Goal: Information Seeking & Learning: Learn about a topic

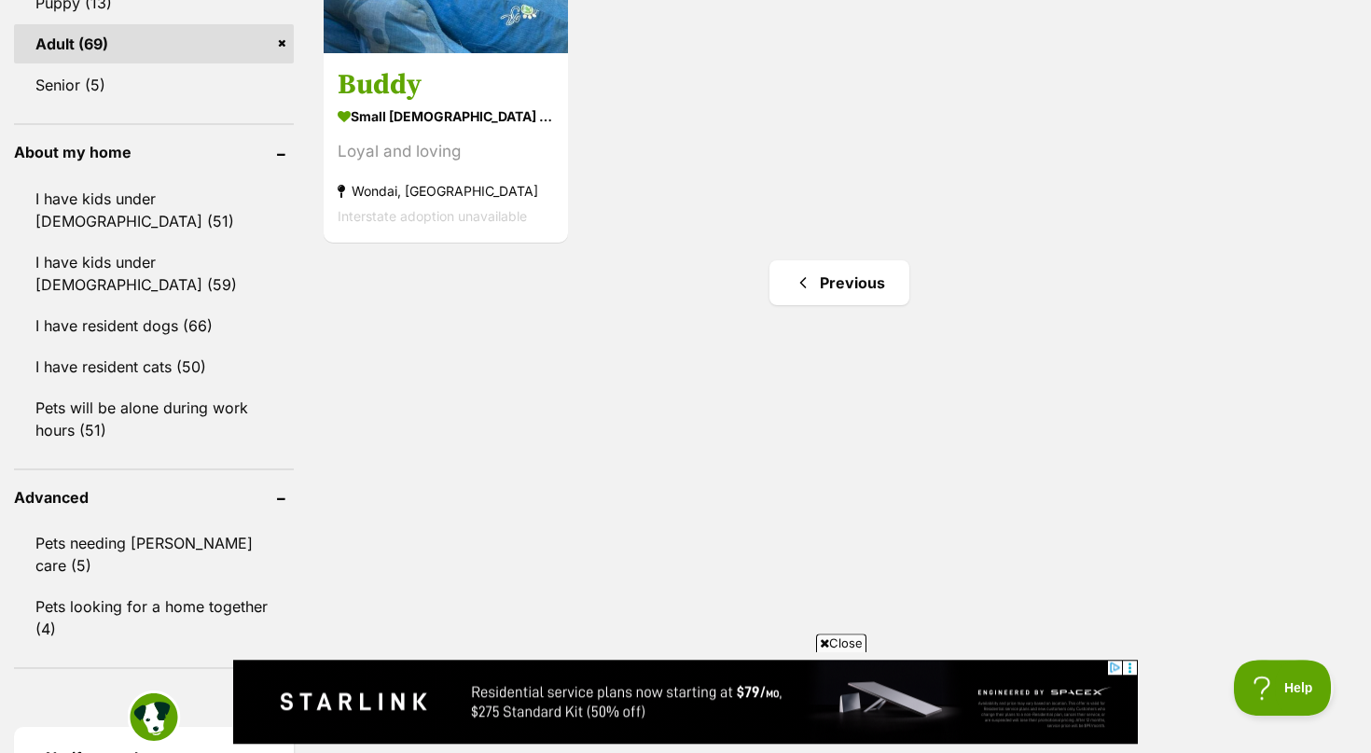
scroll to position [2093, 0]
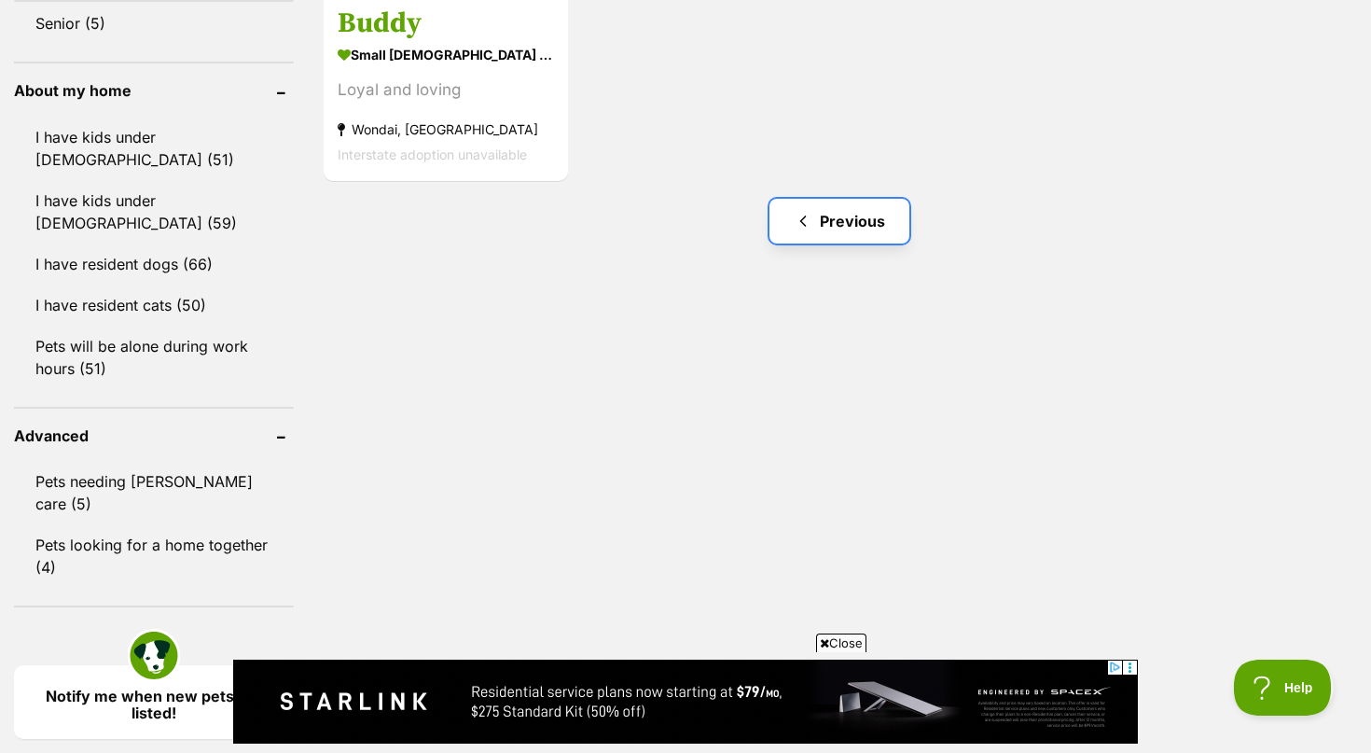
click at [859, 216] on link "Previous" at bounding box center [840, 221] width 140 height 45
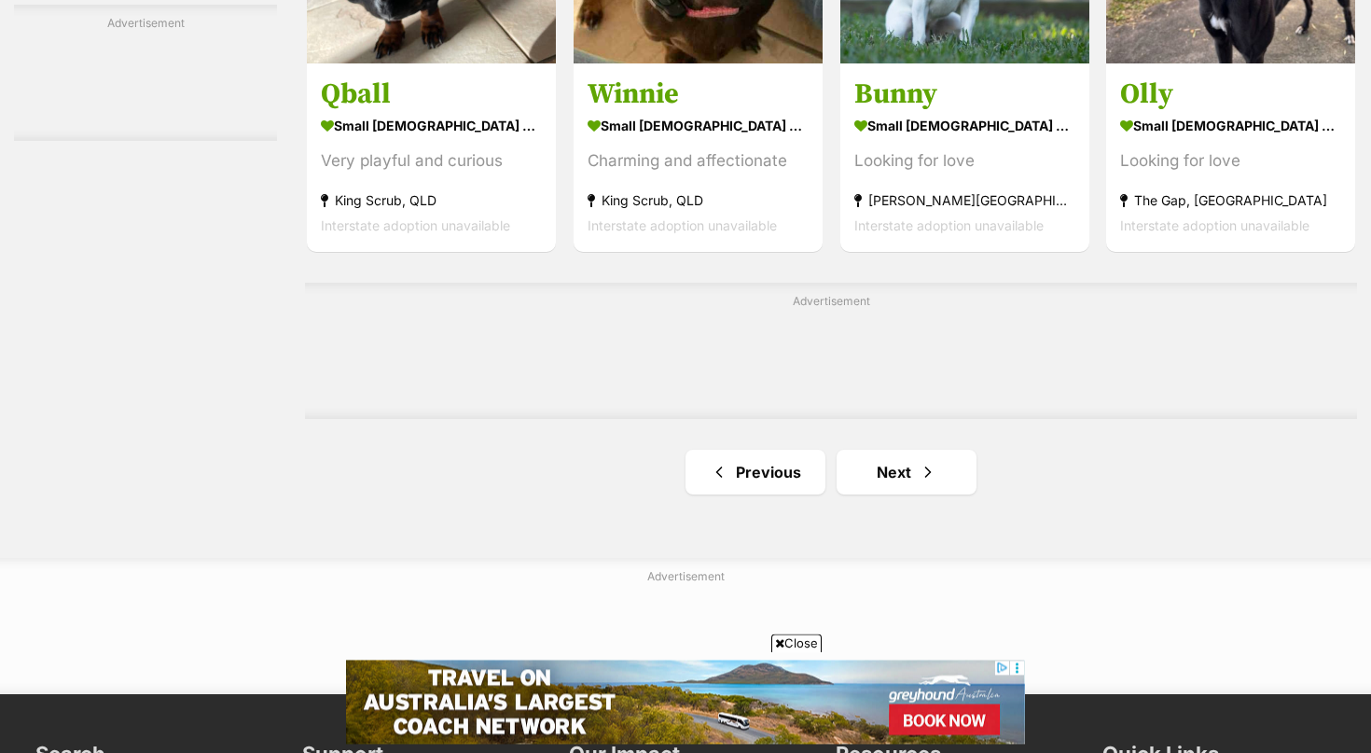
scroll to position [3330, 0]
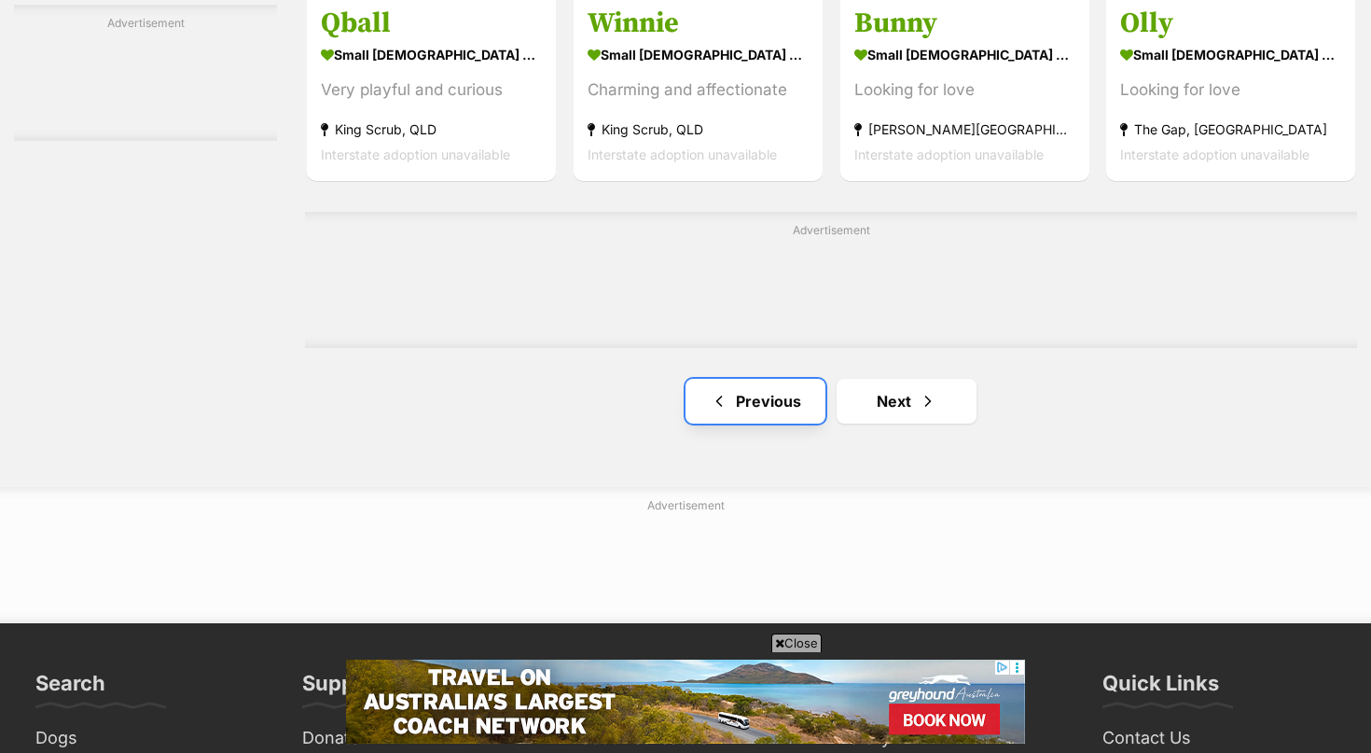
click at [769, 405] on link "Previous" at bounding box center [756, 401] width 140 height 45
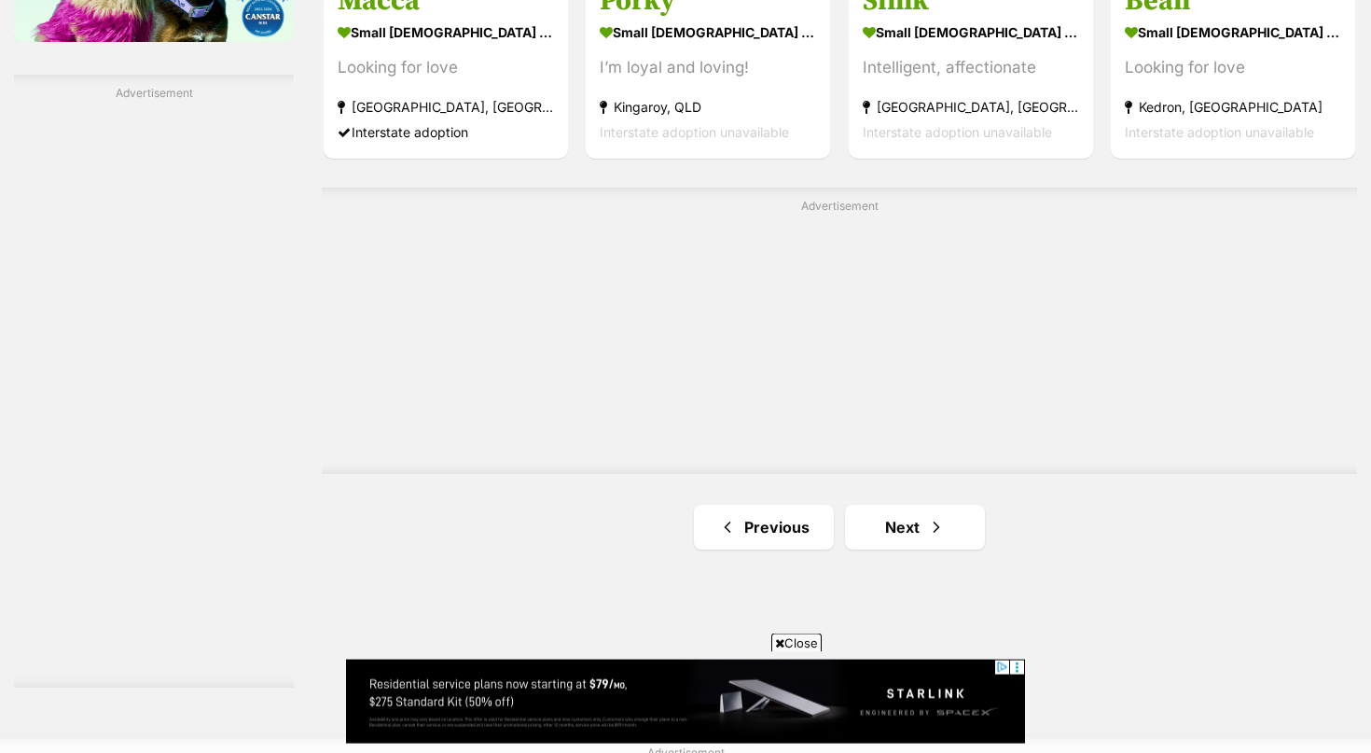
scroll to position [3308, 0]
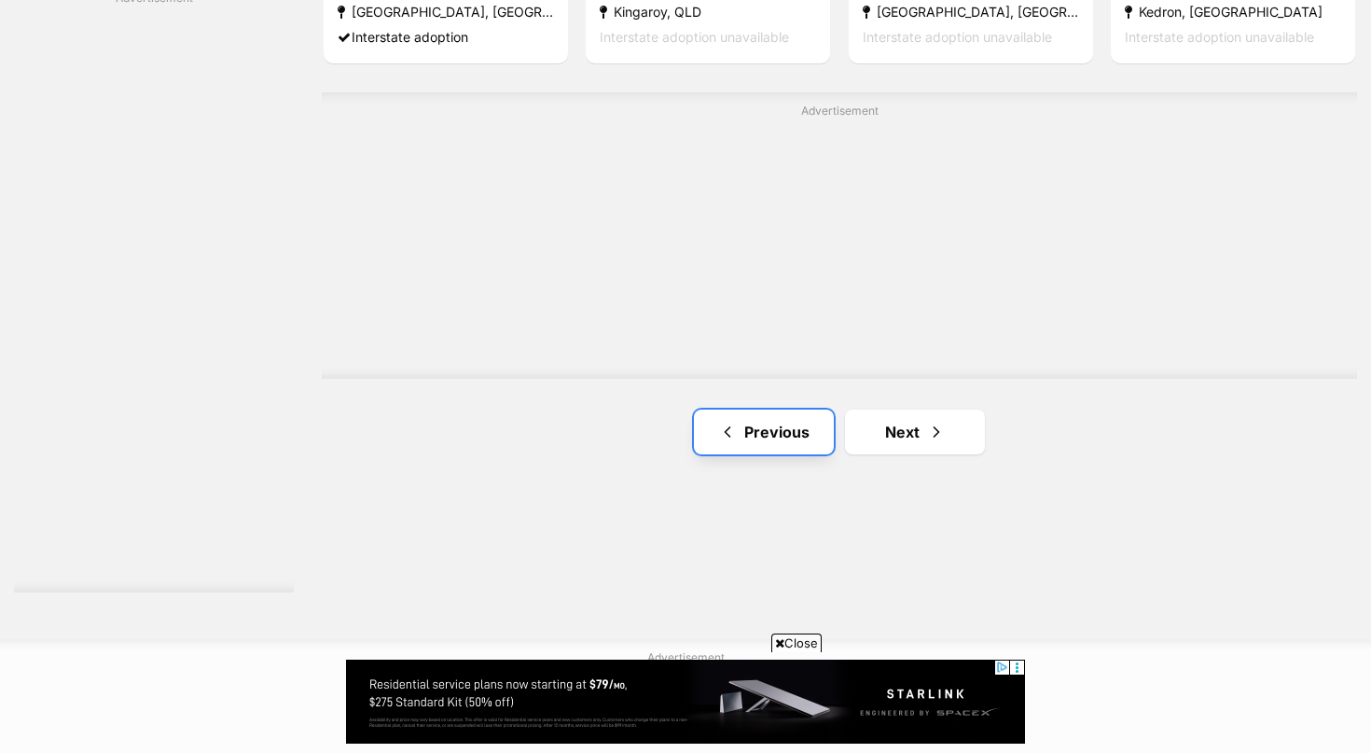
click at [749, 434] on link "Previous" at bounding box center [764, 432] width 140 height 45
